Goal: Task Accomplishment & Management: Manage account settings

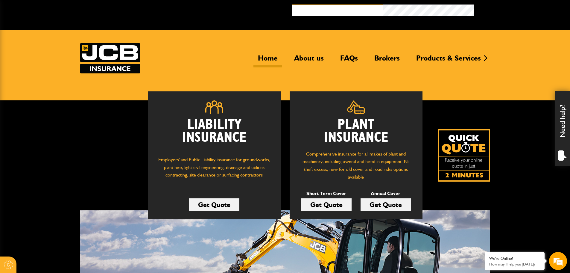
type input "**********"
click at [474, 4] on button "Broker Login" at bounding box center [519, 8] width 91 height 9
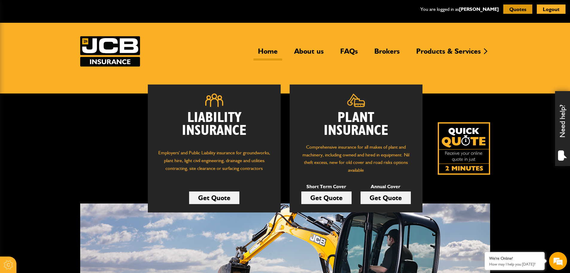
click at [522, 7] on button "Quotes" at bounding box center [517, 8] width 29 height 9
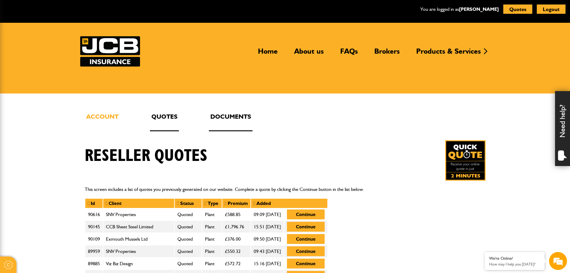
click at [230, 124] on link "Documents" at bounding box center [231, 121] width 44 height 20
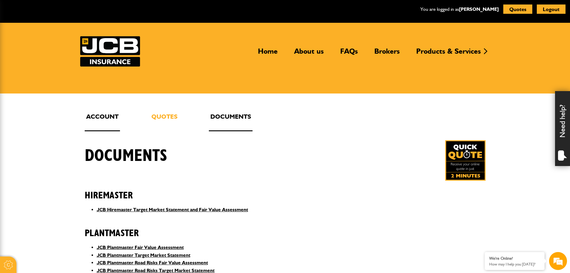
click at [106, 115] on link "Account" at bounding box center [102, 121] width 35 height 20
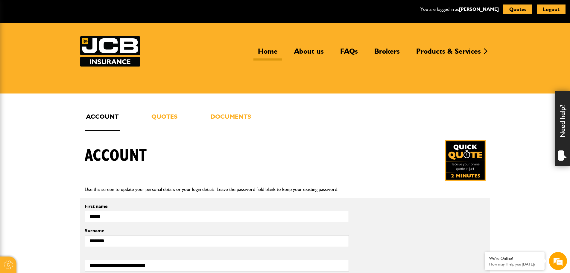
click at [275, 52] on link "Home" at bounding box center [267, 54] width 29 height 14
